Goal: Book appointment/travel/reservation

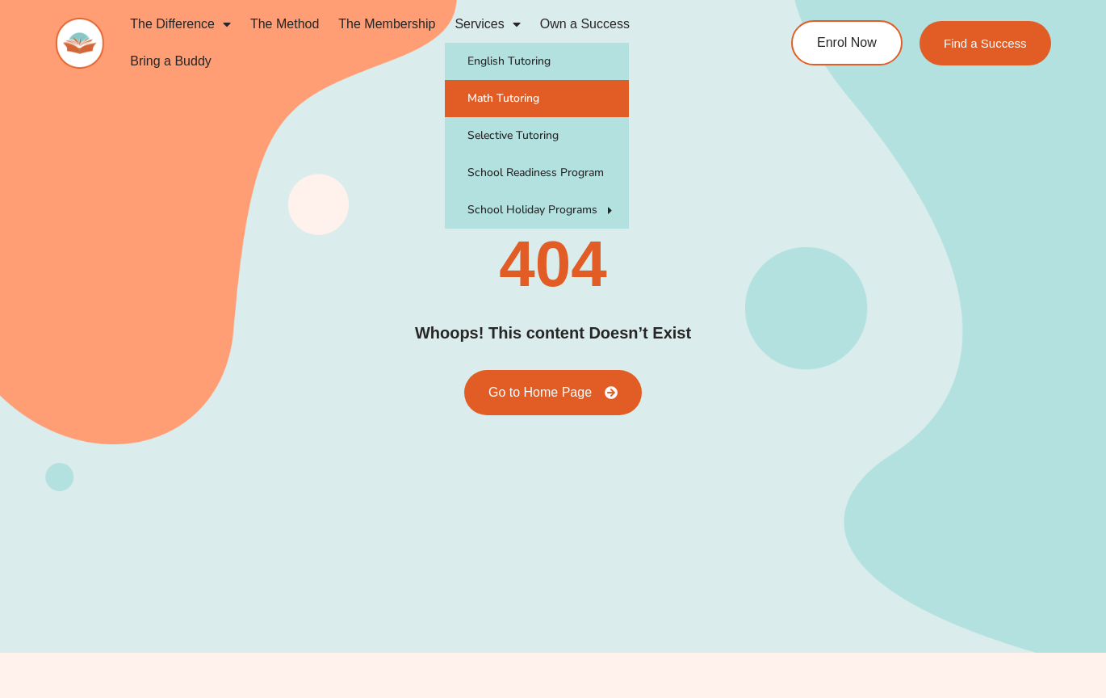
click at [529, 93] on link "Math Tutoring" at bounding box center [537, 98] width 184 height 37
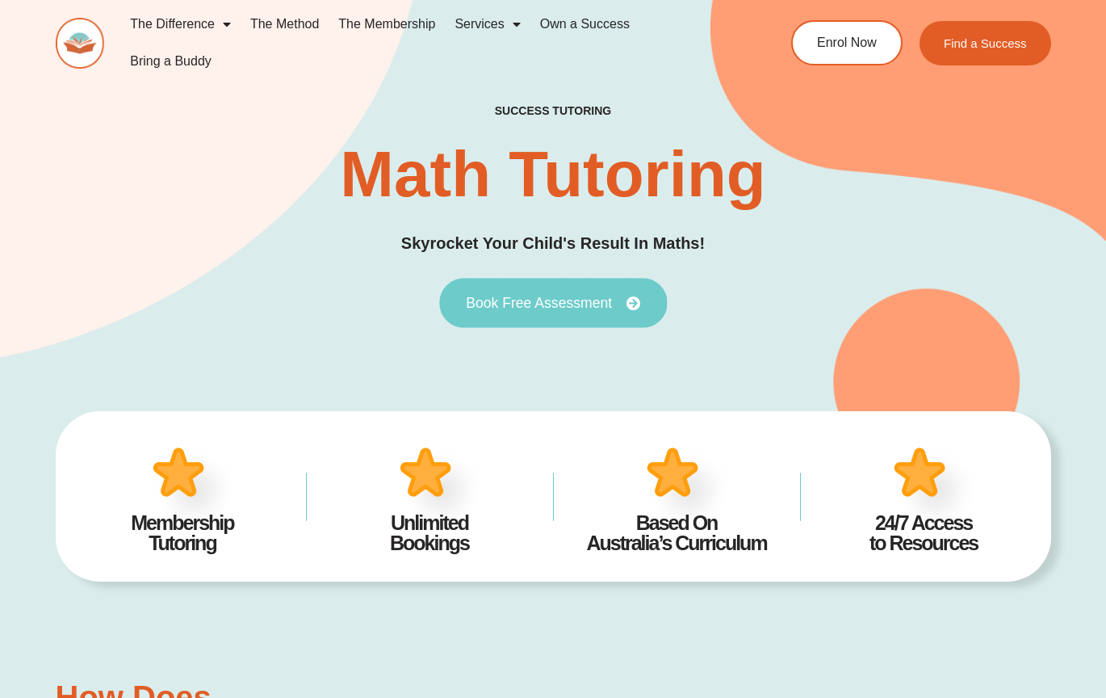
click at [606, 296] on span "Book Free Assessment" at bounding box center [539, 303] width 146 height 15
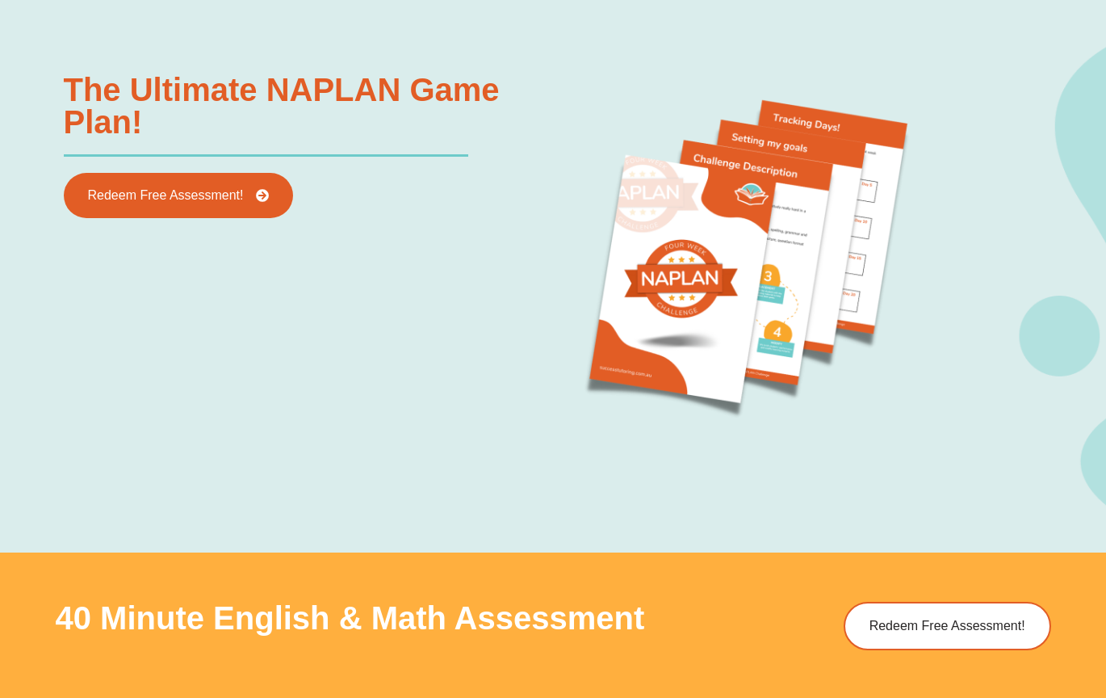
scroll to position [1673, 0]
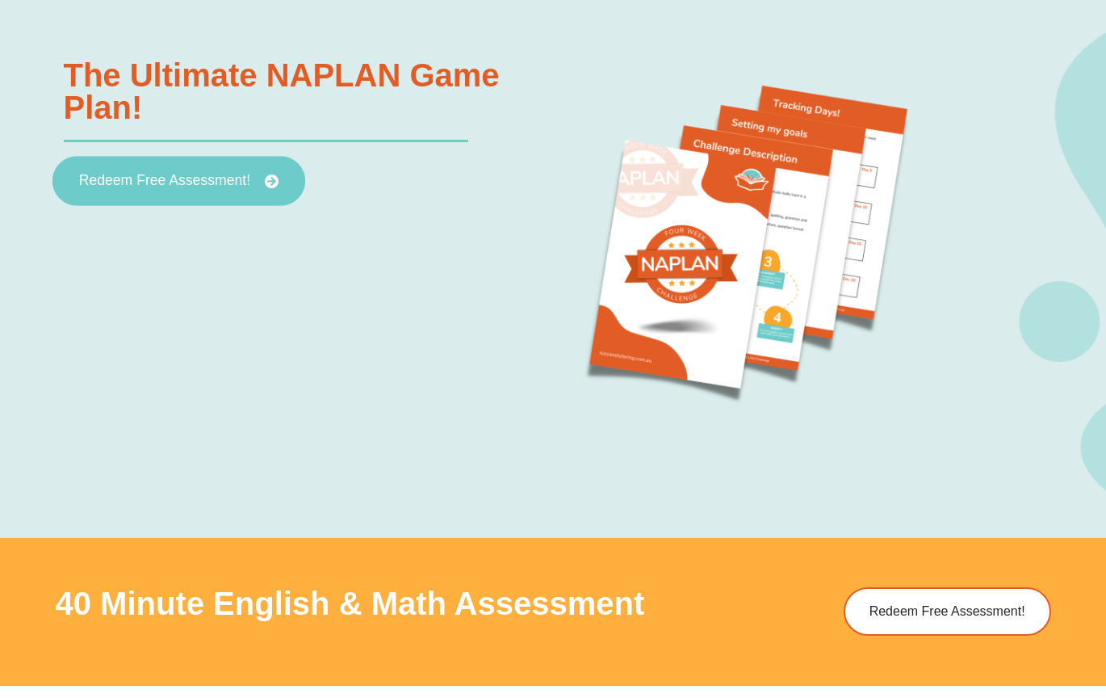
click at [262, 174] on span "Redeem Free Assessment!" at bounding box center [177, 181] width 199 height 15
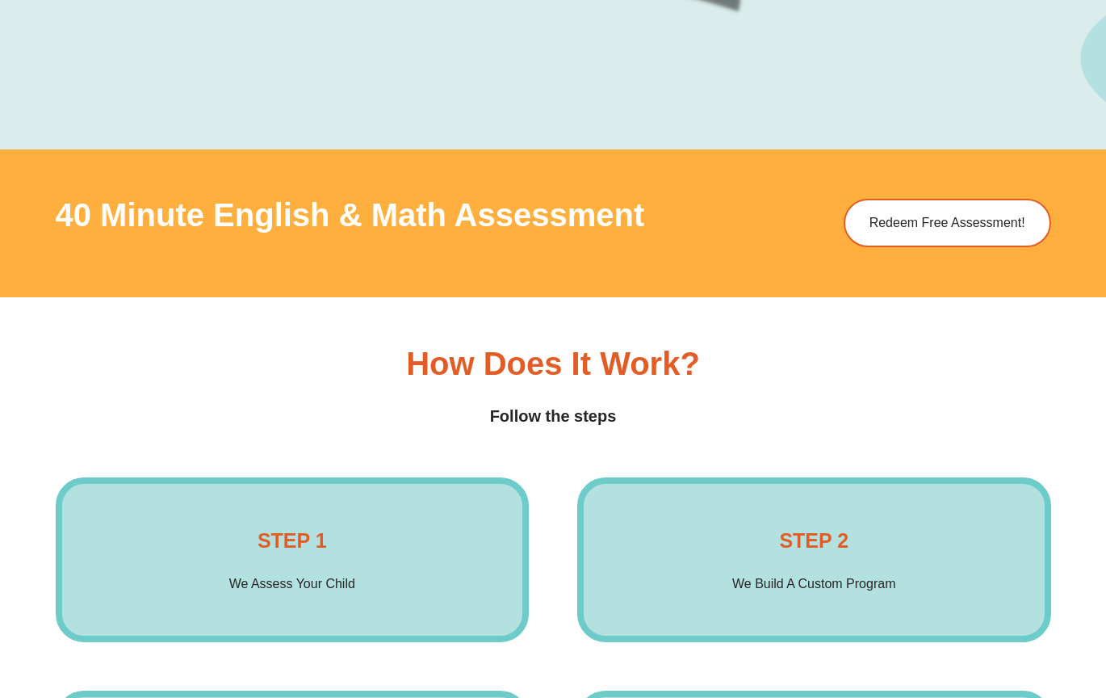
scroll to position [2070, 0]
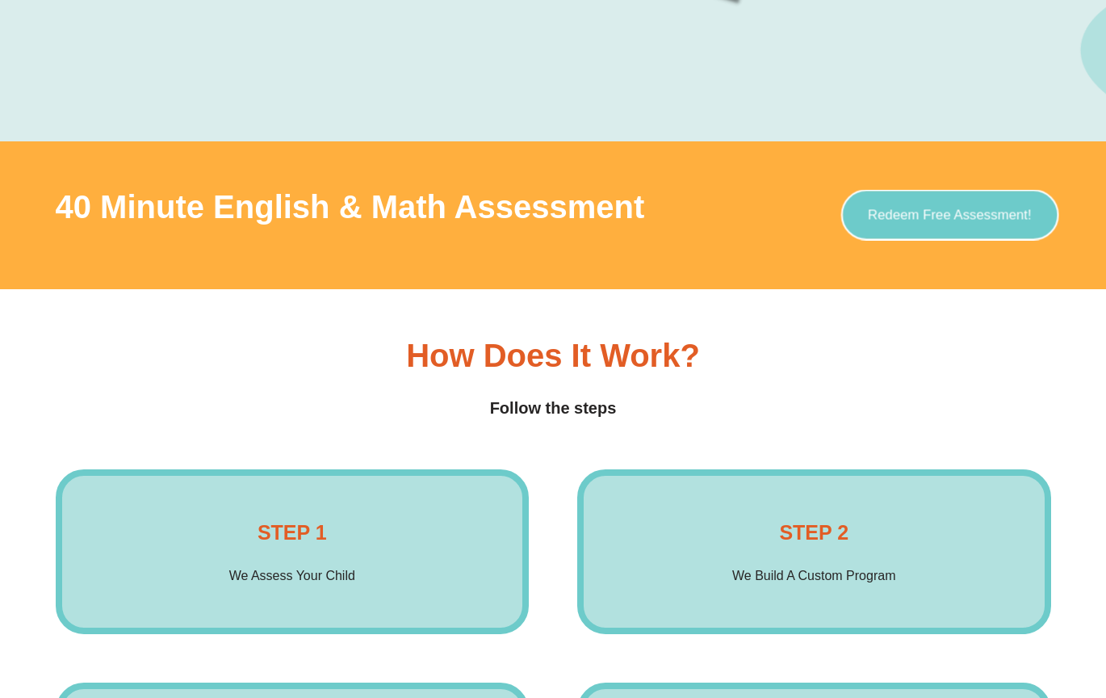
click at [967, 219] on span "Redeem Free Assessment!" at bounding box center [950, 215] width 164 height 14
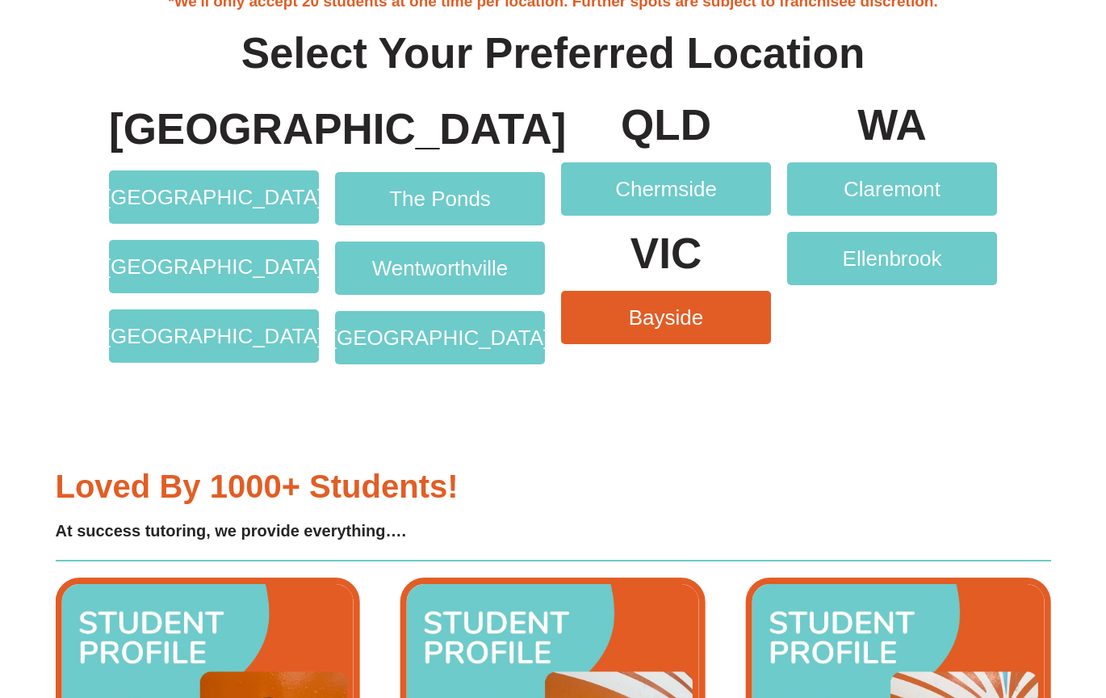
scroll to position [3099, 0]
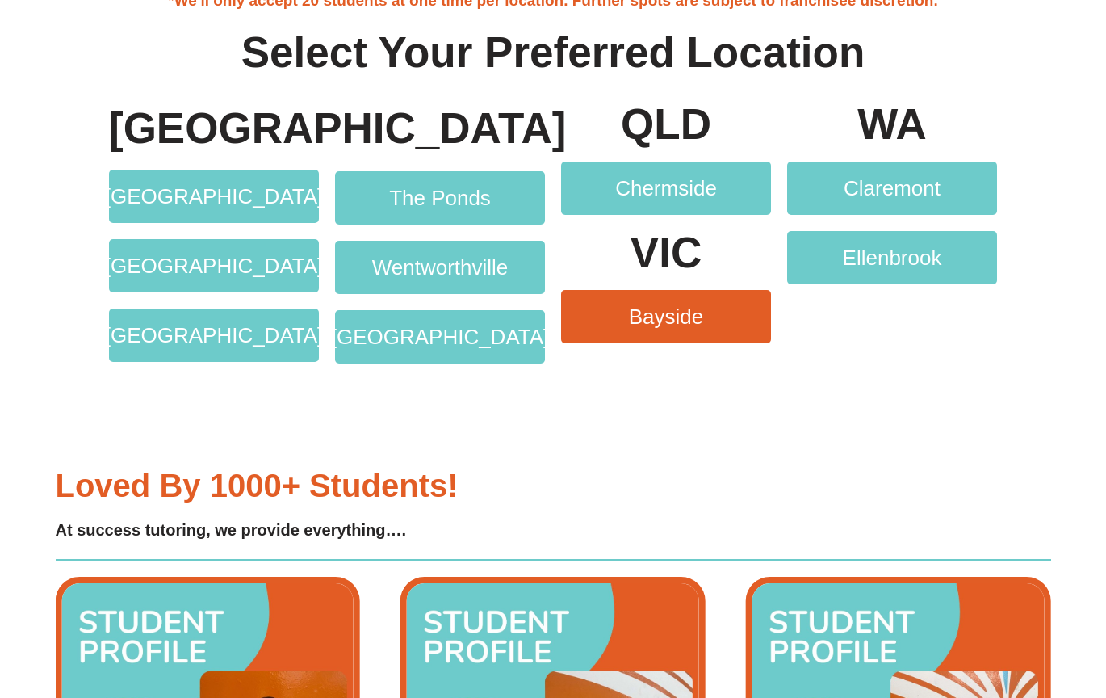
click at [673, 314] on span "Bayside" at bounding box center [666, 316] width 75 height 21
